Goal: Task Accomplishment & Management: Manage account settings

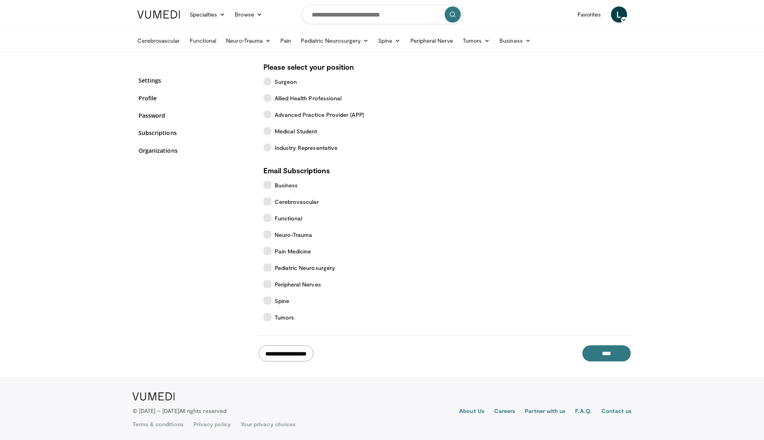
click at [292, 352] on input "**********" at bounding box center [286, 353] width 55 height 16
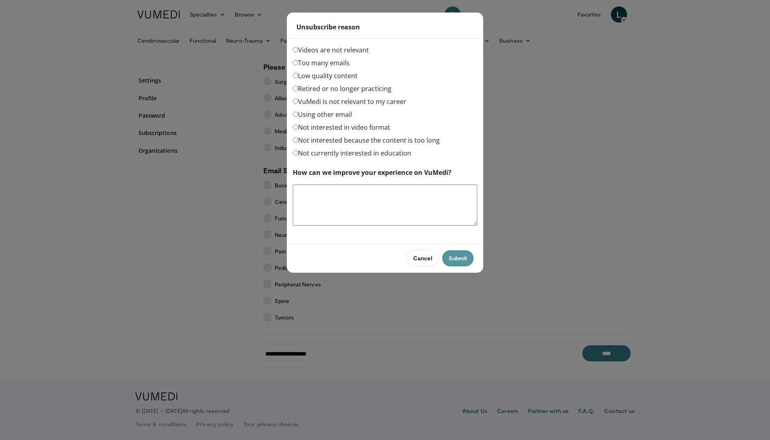
click at [462, 260] on button "Submit" at bounding box center [457, 258] width 31 height 16
click at [422, 38] on div "Unsubscribe reason" at bounding box center [385, 25] width 197 height 26
click at [453, 259] on button "Submit" at bounding box center [457, 258] width 31 height 16
